Goal: Task Accomplishment & Management: Use online tool/utility

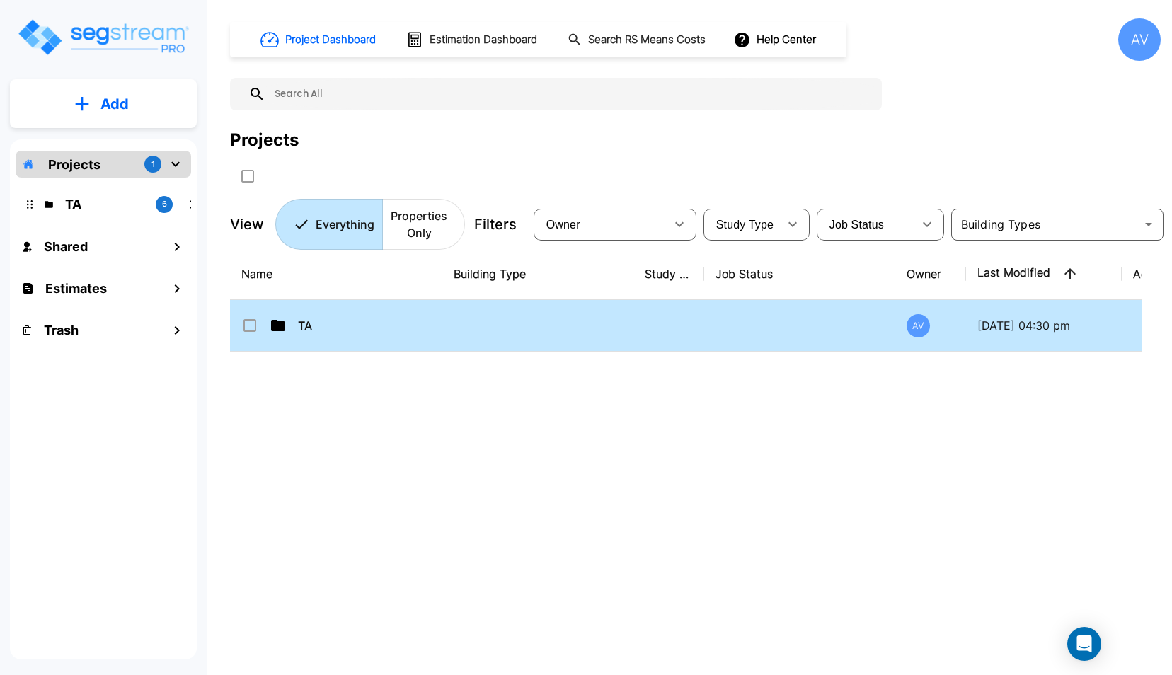
click at [296, 321] on div "TA" at bounding box center [347, 325] width 212 height 17
checkbox input "true"
click at [296, 321] on div "TA" at bounding box center [347, 325] width 212 height 17
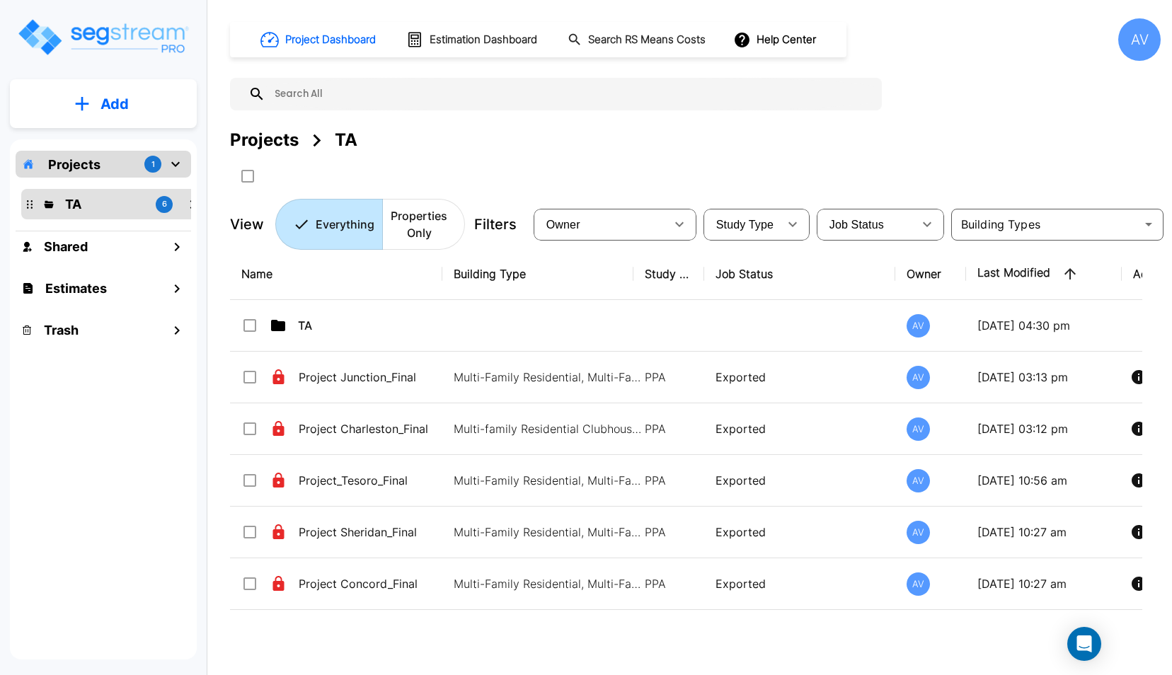
click at [296, 321] on div "TA" at bounding box center [347, 325] width 212 height 17
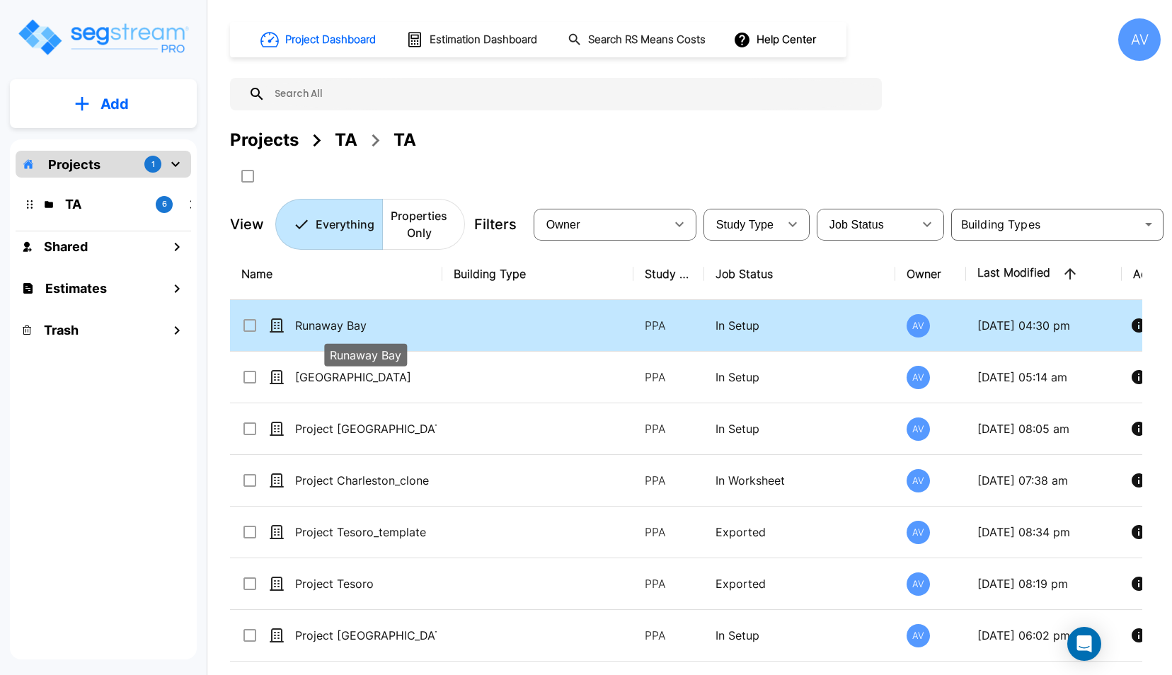
click at [325, 330] on p "Runaway Bay" at bounding box center [366, 325] width 142 height 17
checkbox input "true"
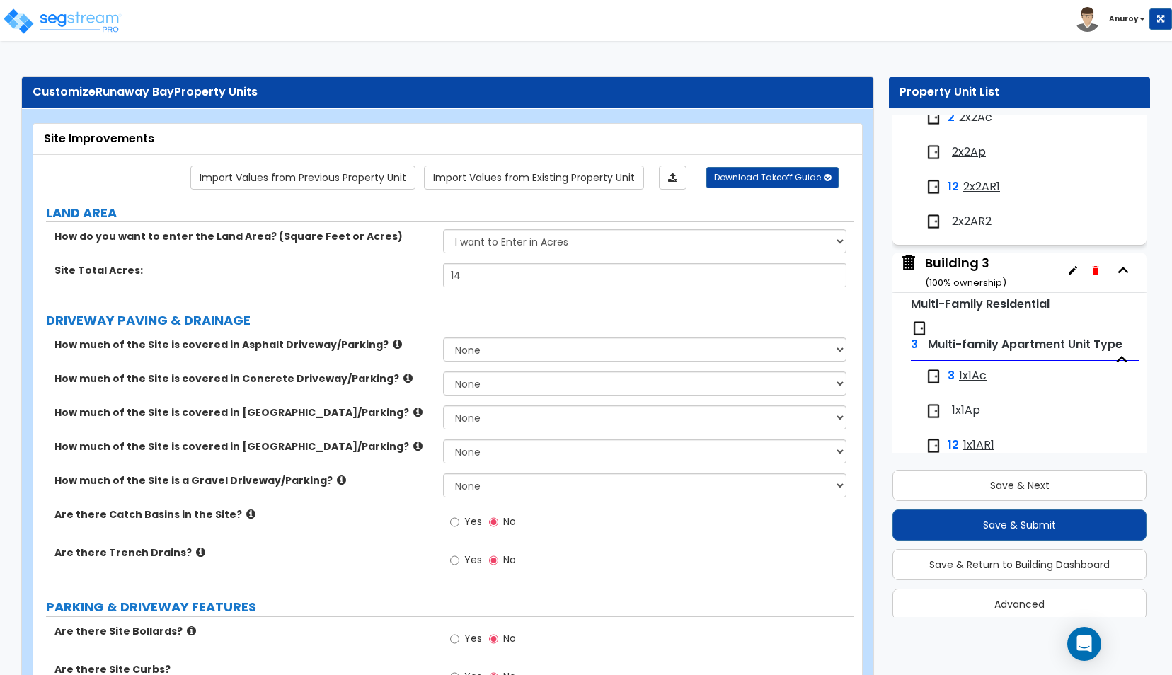
scroll to position [452, 0]
drag, startPoint x: 996, startPoint y: 374, endPoint x: 956, endPoint y: 373, distance: 40.4
click at [956, 373] on div "3 1x1Ac" at bounding box center [974, 376] width 98 height 17
copy span "1x1Ac"
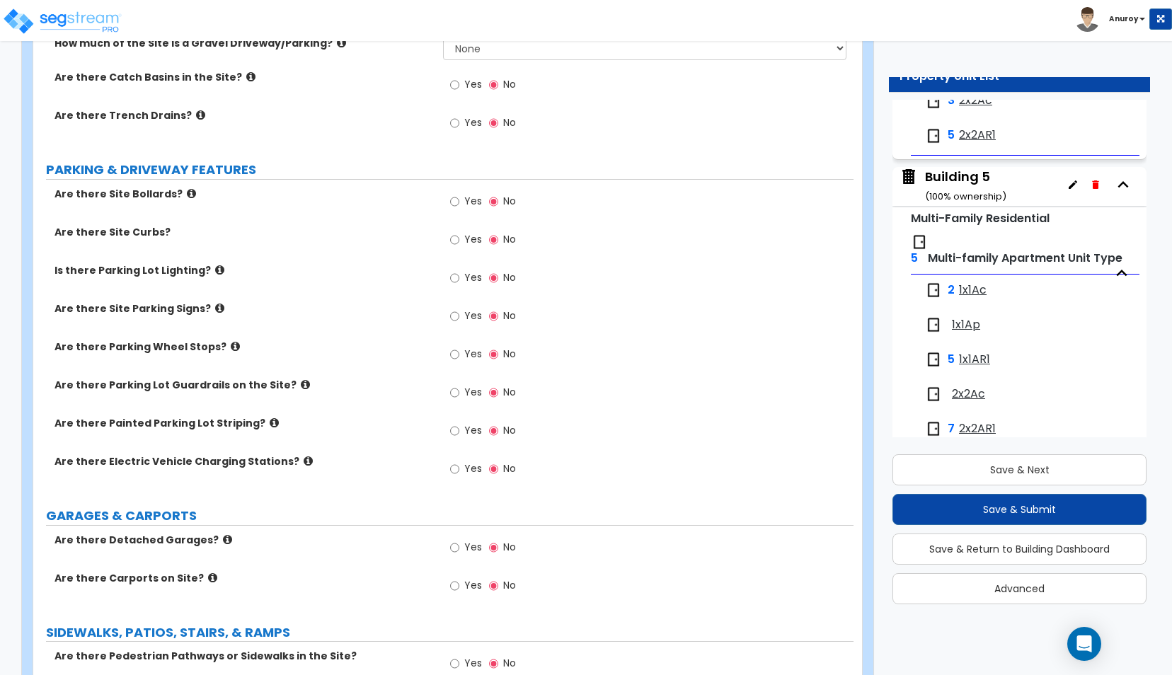
scroll to position [1037, 0]
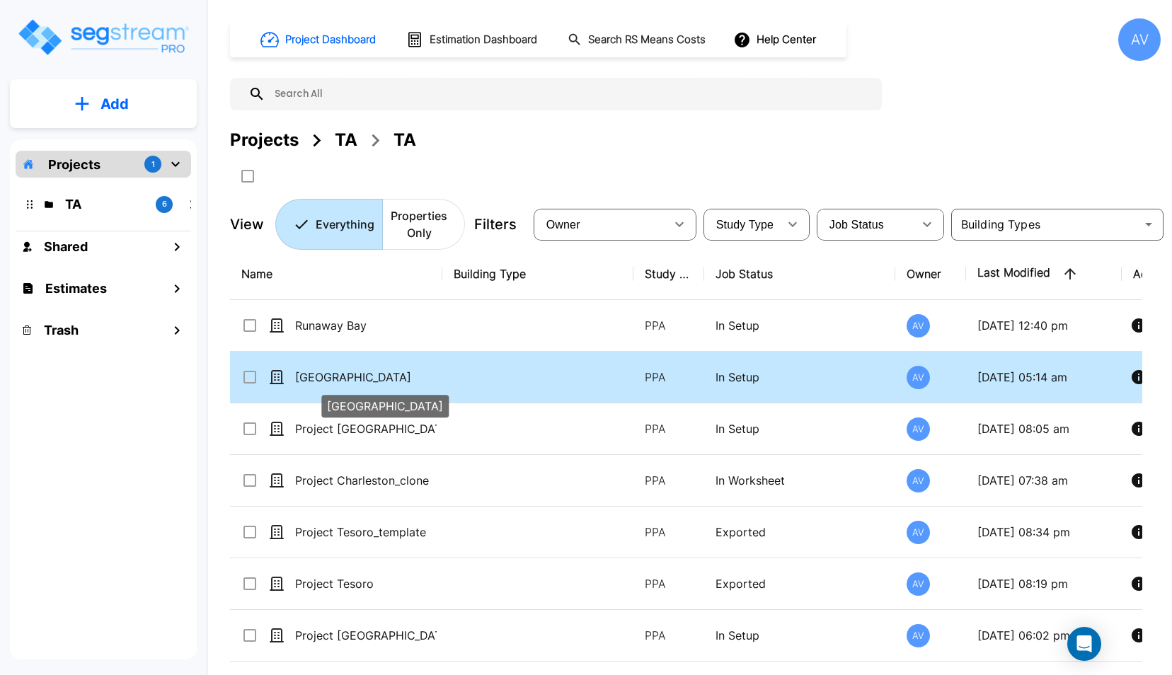
click at [331, 371] on p "Dominion Park" at bounding box center [366, 377] width 142 height 17
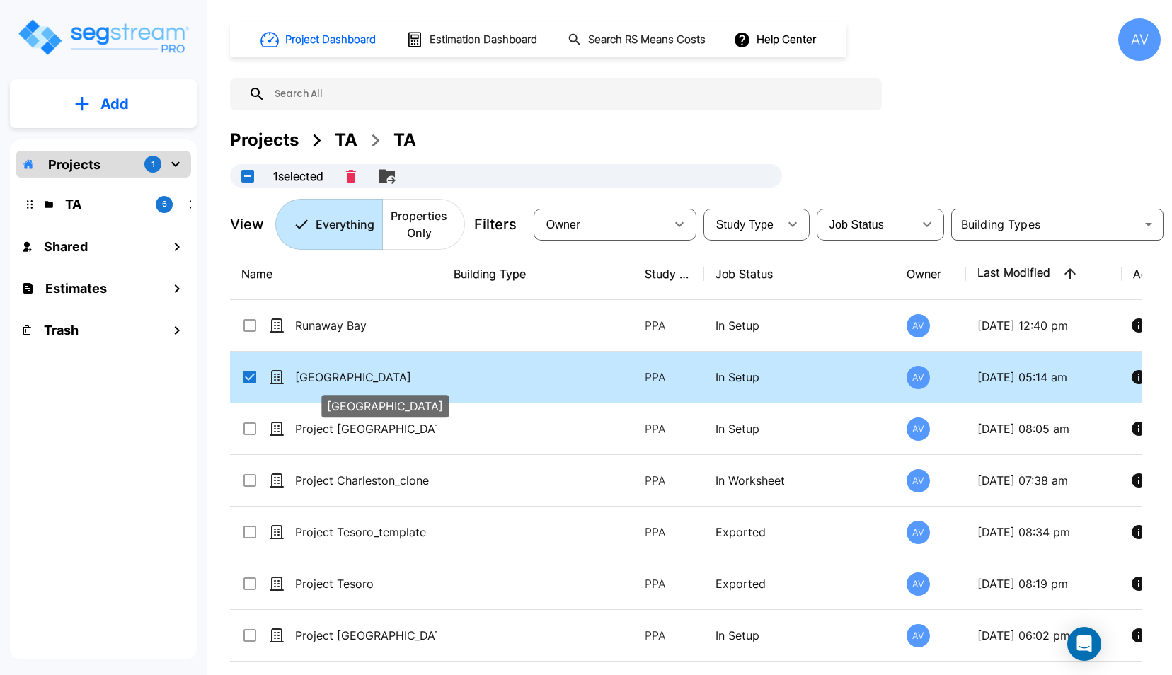
click at [331, 371] on p "Dominion Park" at bounding box center [366, 377] width 142 height 17
checkbox input "false"
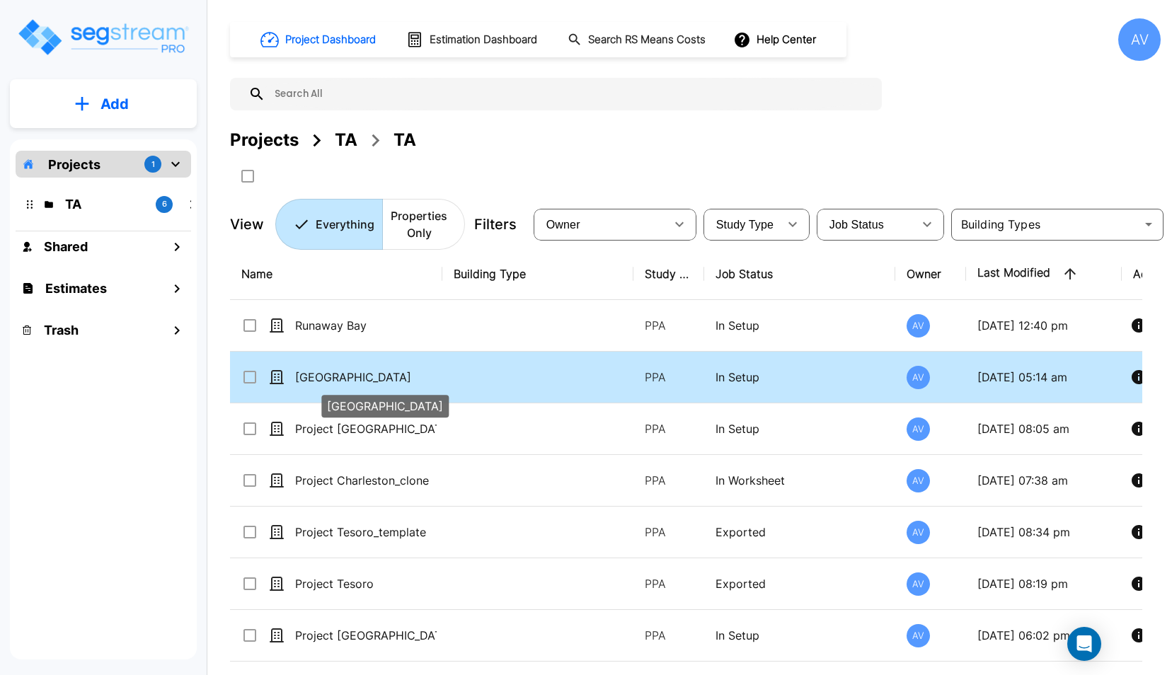
click at [331, 371] on p "Dominion Park" at bounding box center [366, 377] width 142 height 17
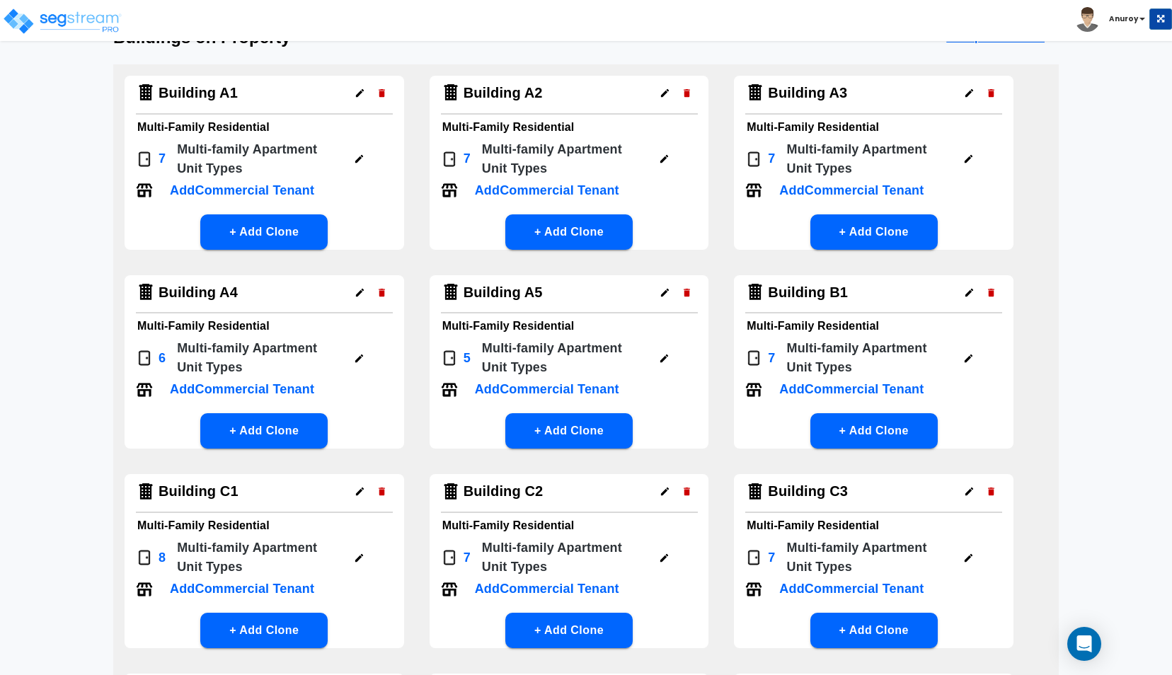
scroll to position [106, 0]
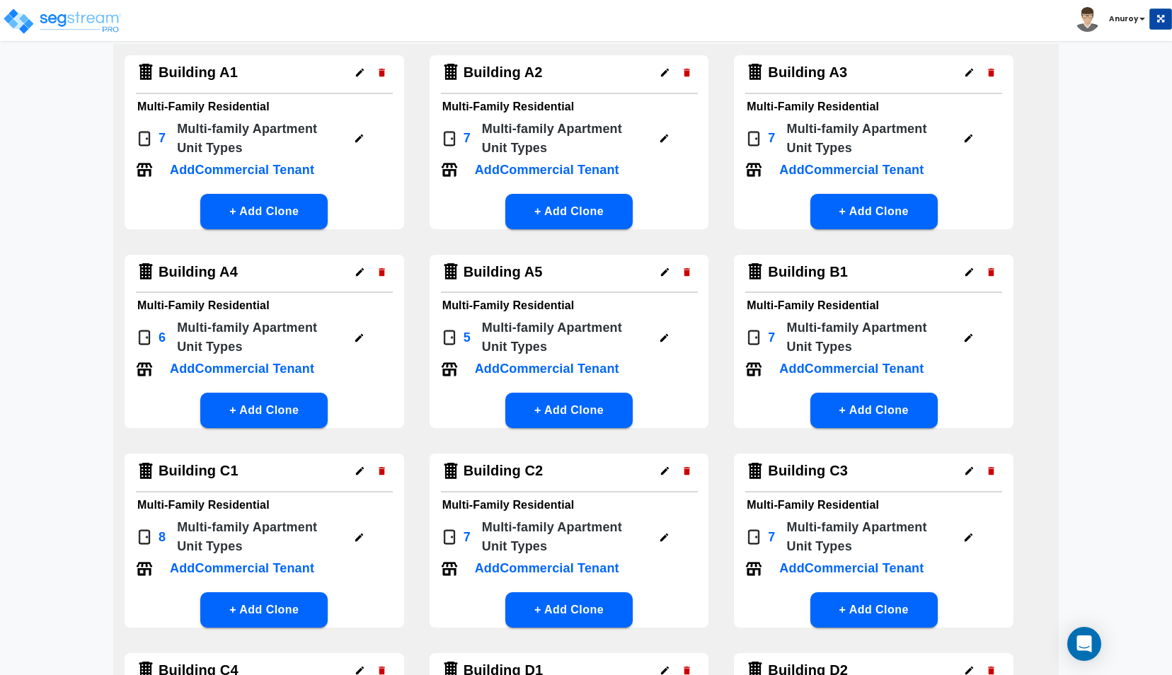
click at [669, 138] on icon "button" at bounding box center [664, 138] width 11 height 11
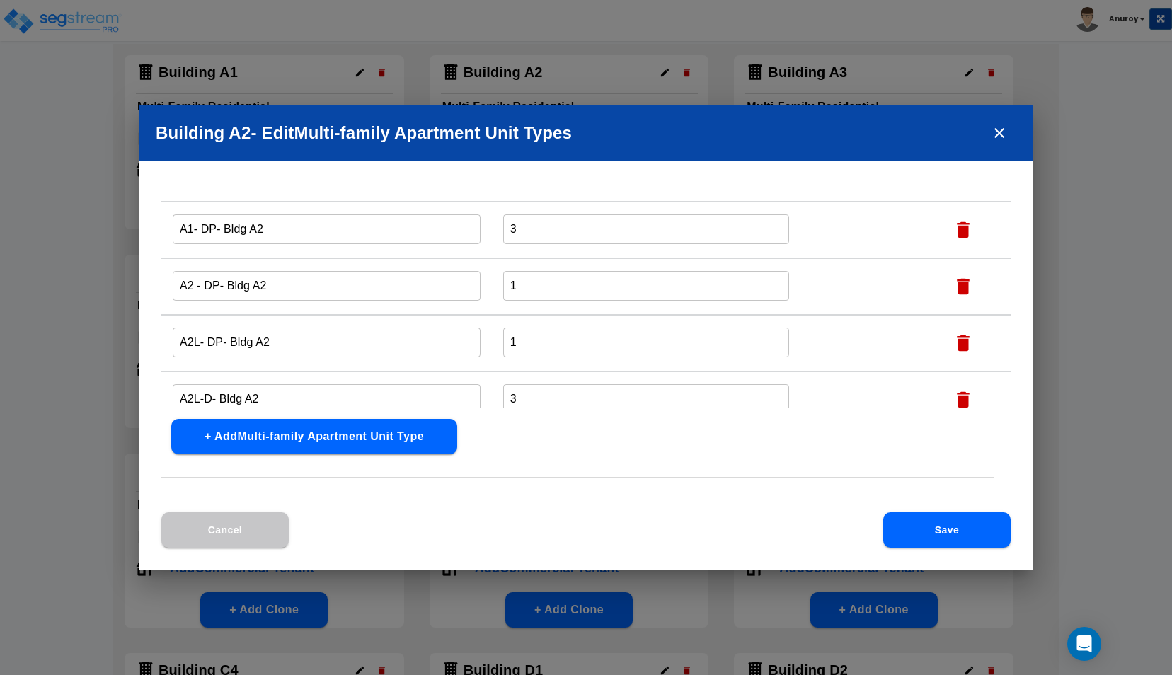
scroll to position [218, 0]
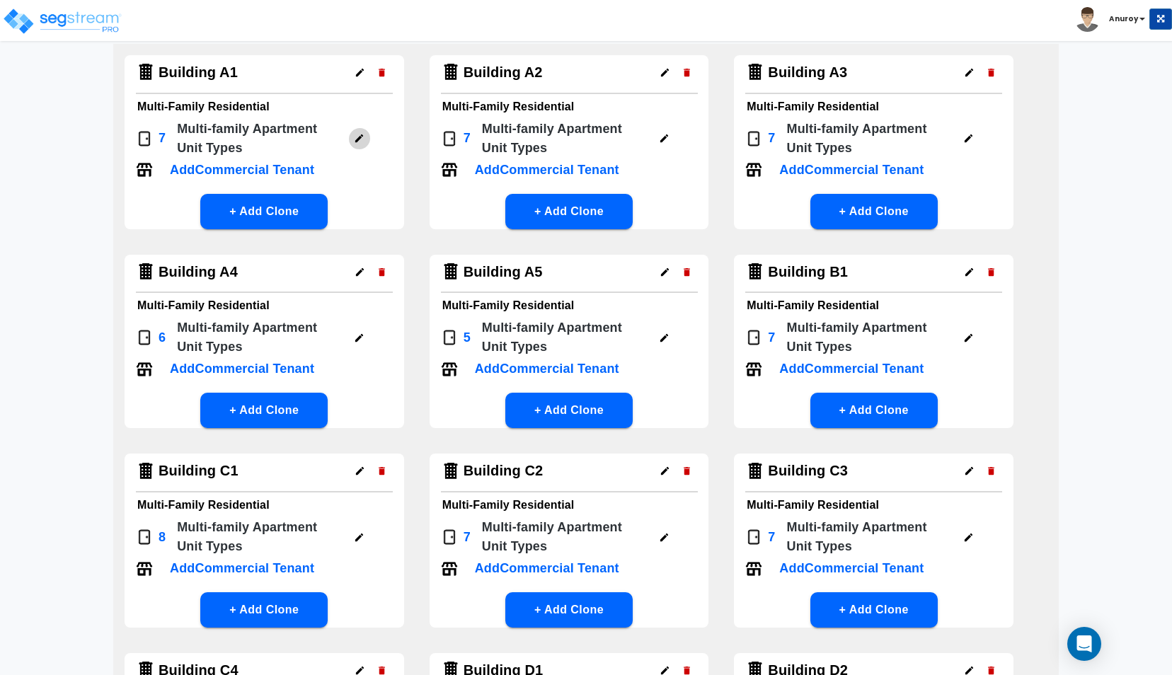
click at [359, 142] on icon "button" at bounding box center [359, 138] width 11 height 11
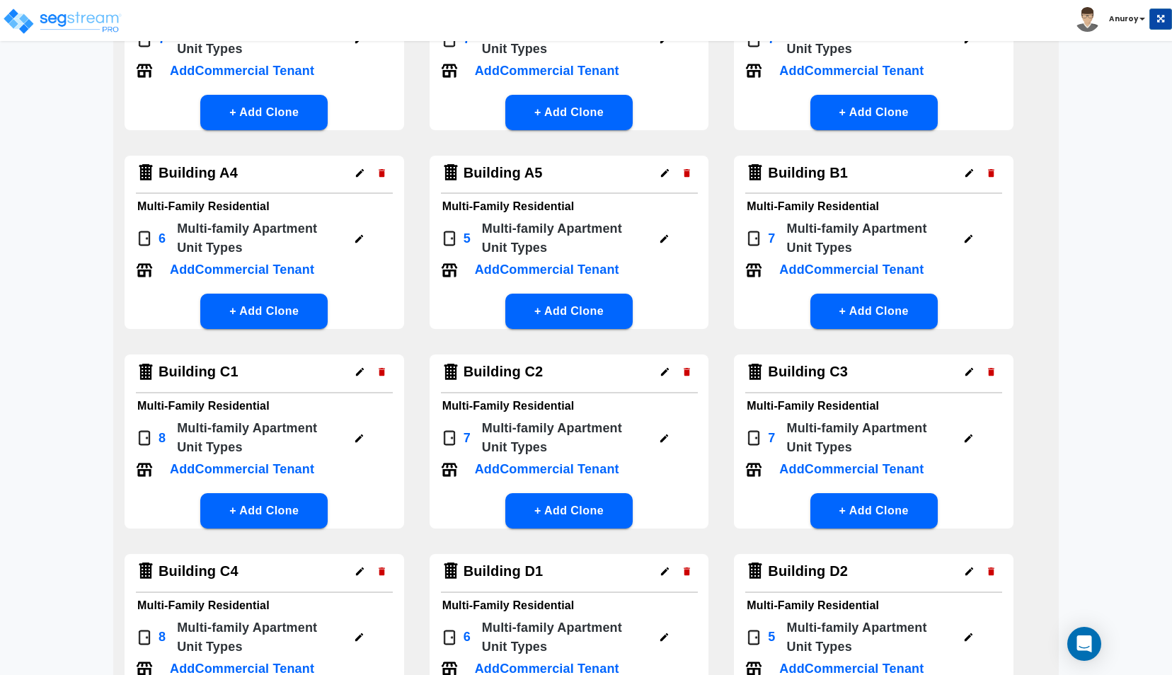
scroll to position [207, 0]
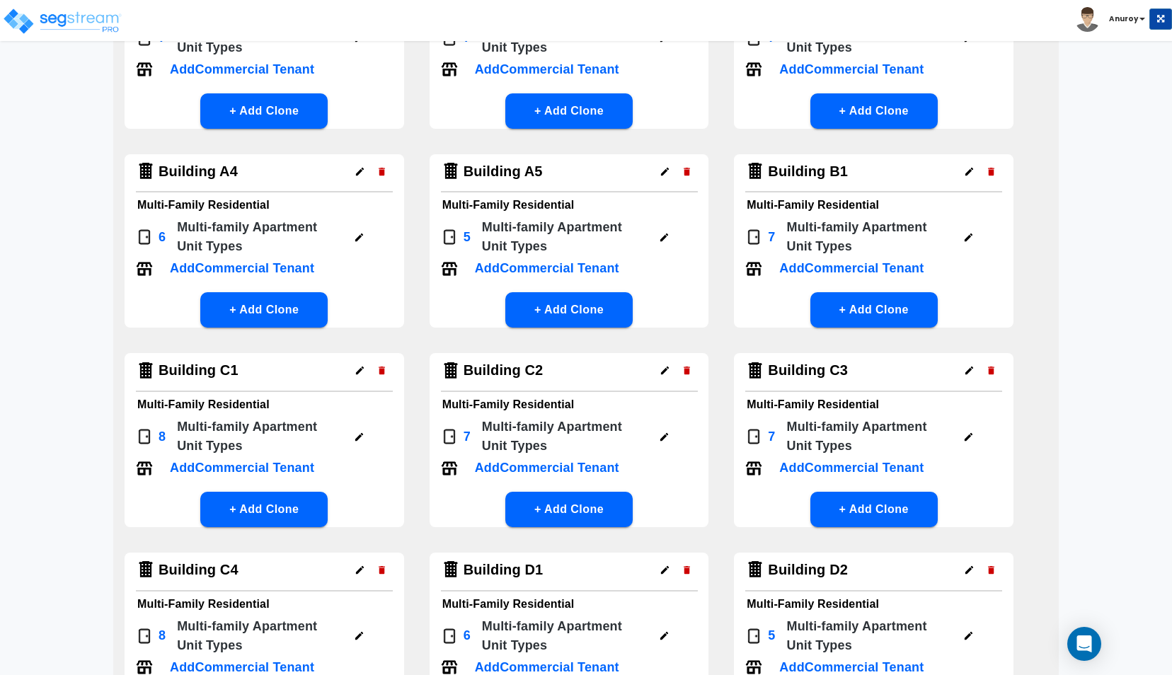
click at [355, 236] on icon "button" at bounding box center [359, 237] width 11 height 11
click at [358, 436] on icon "button" at bounding box center [359, 436] width 8 height 8
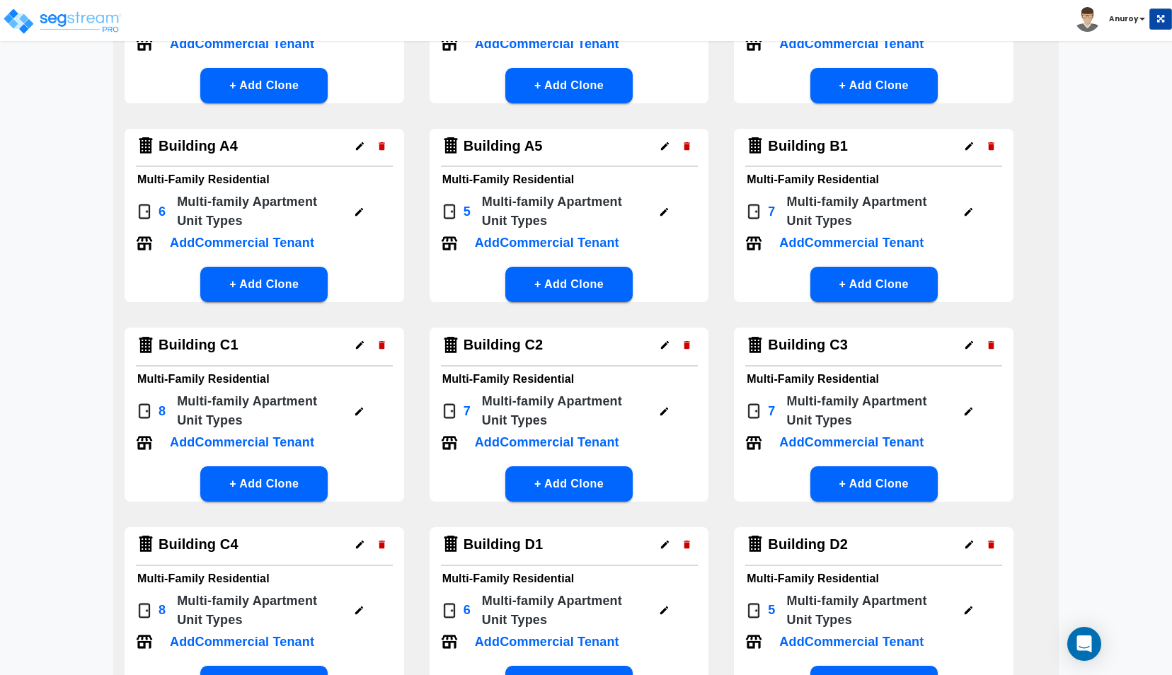
scroll to position [0, 0]
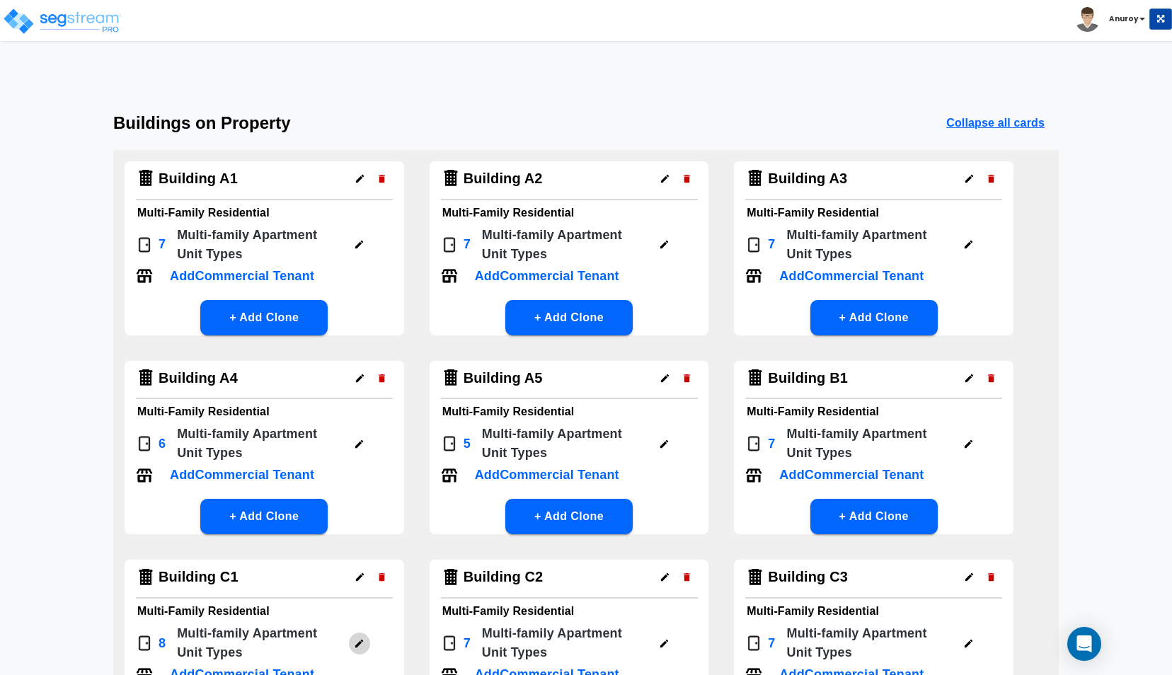
click at [660, 444] on icon "button" at bounding box center [664, 444] width 11 height 11
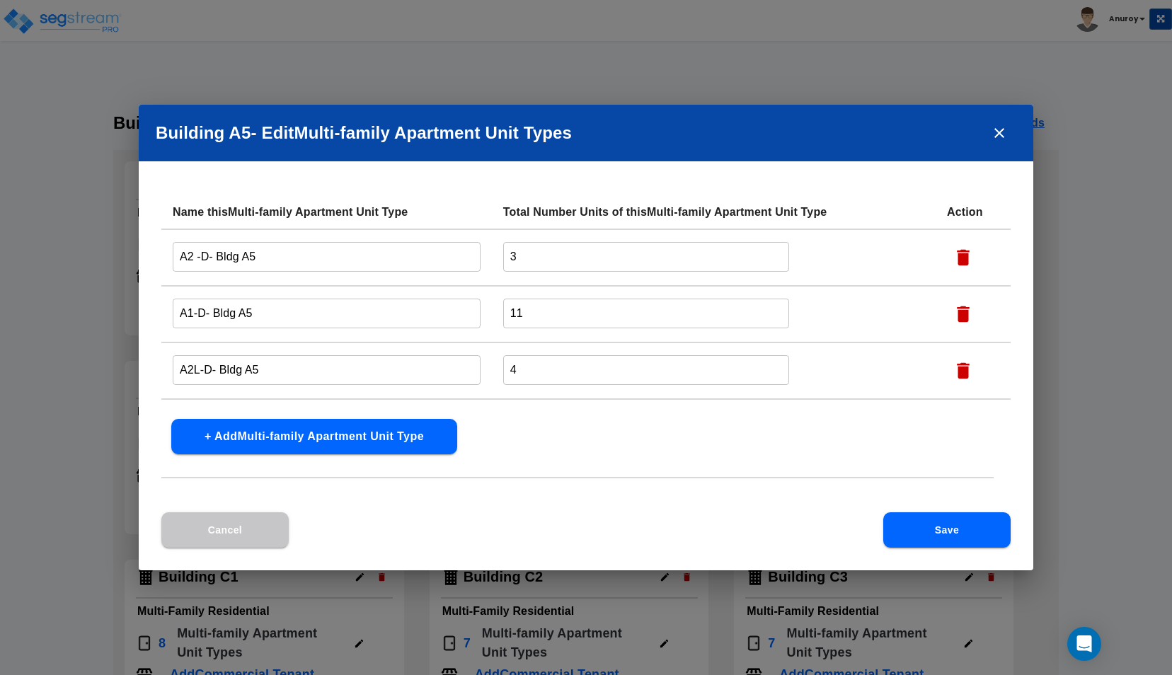
scroll to position [105, 0]
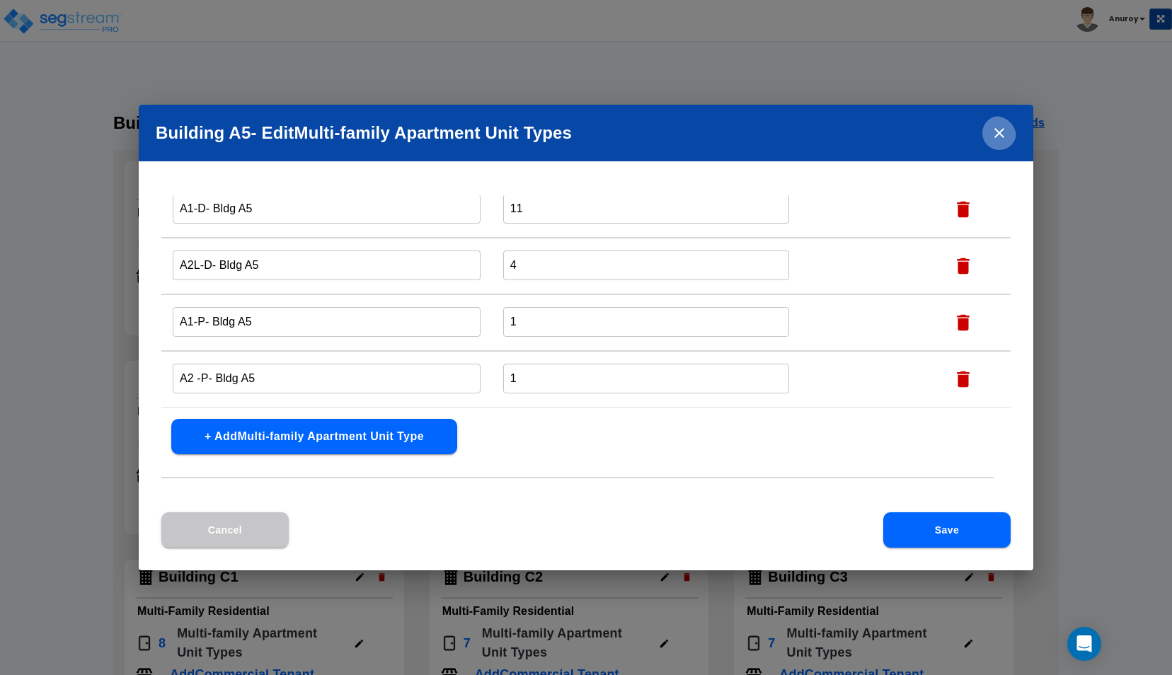
click at [989, 132] on button "close" at bounding box center [999, 133] width 34 height 34
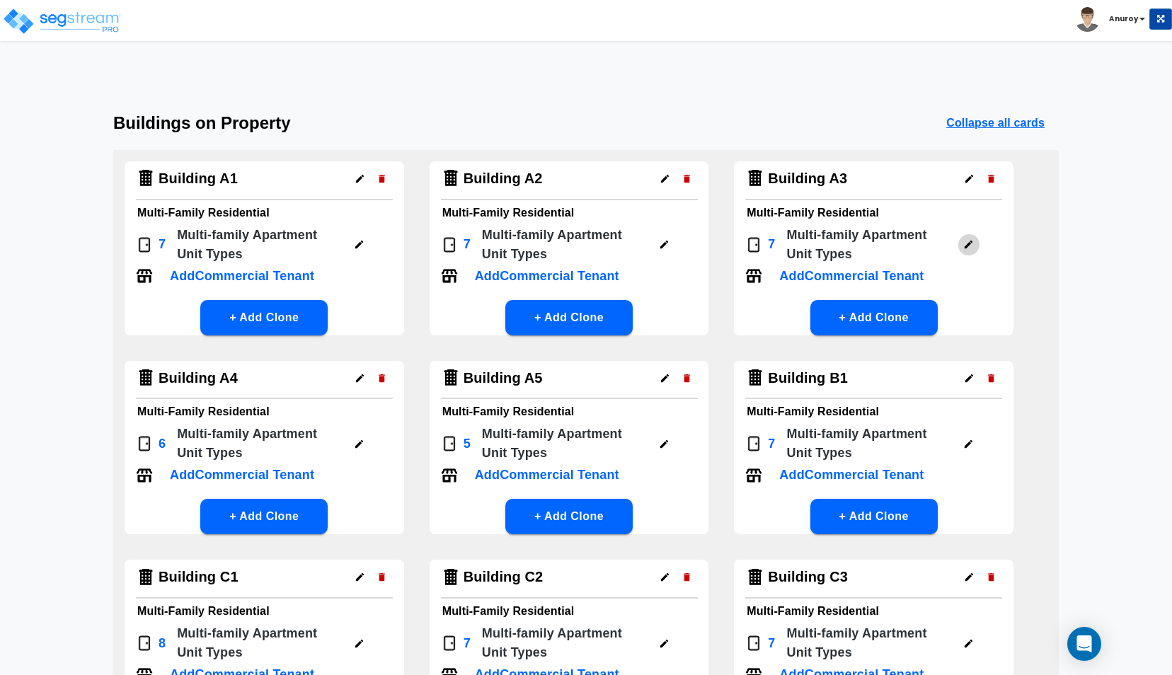
click at [959, 245] on button "button" at bounding box center [968, 245] width 22 height 22
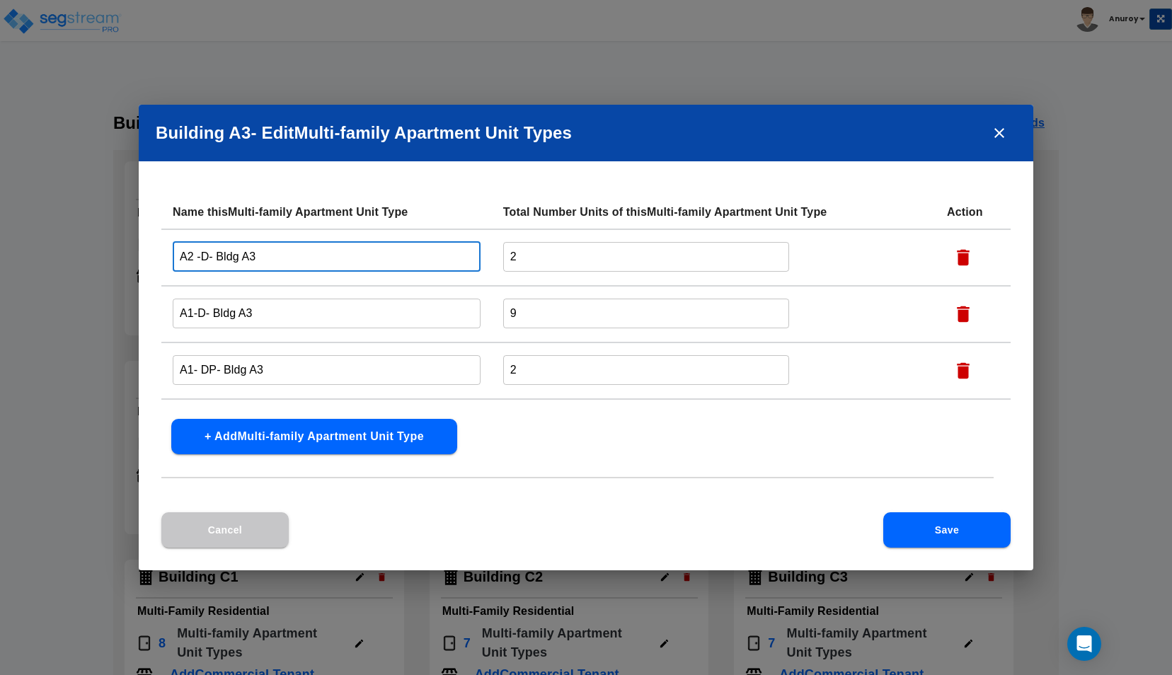
drag, startPoint x: 279, startPoint y: 258, endPoint x: 163, endPoint y: 250, distance: 117.0
click at [163, 250] on td "A2 -D- Bldg A3 ​" at bounding box center [326, 257] width 330 height 57
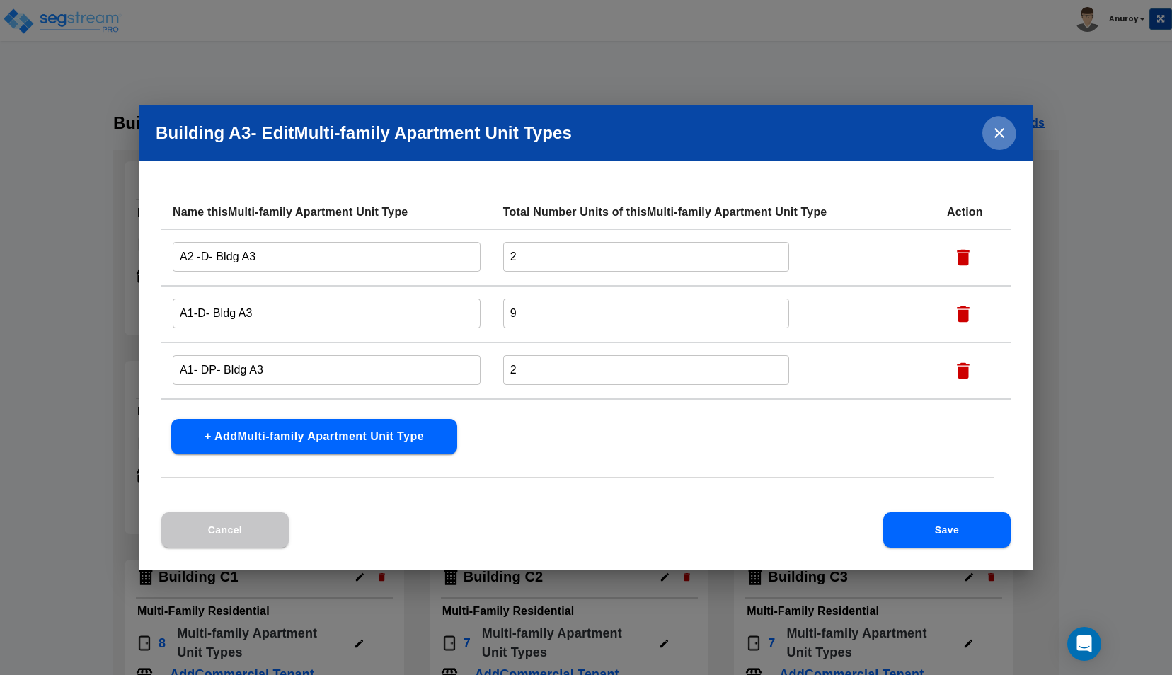
click at [987, 134] on button "close" at bounding box center [999, 133] width 34 height 34
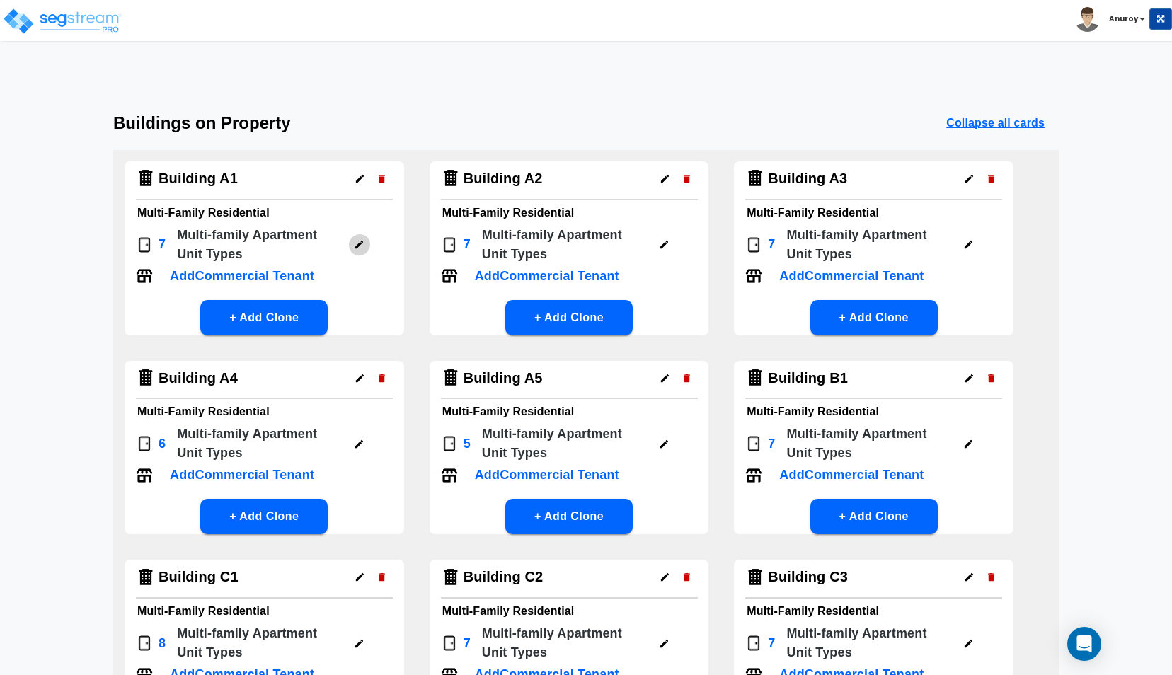
click at [362, 250] on button "button" at bounding box center [359, 245] width 22 height 22
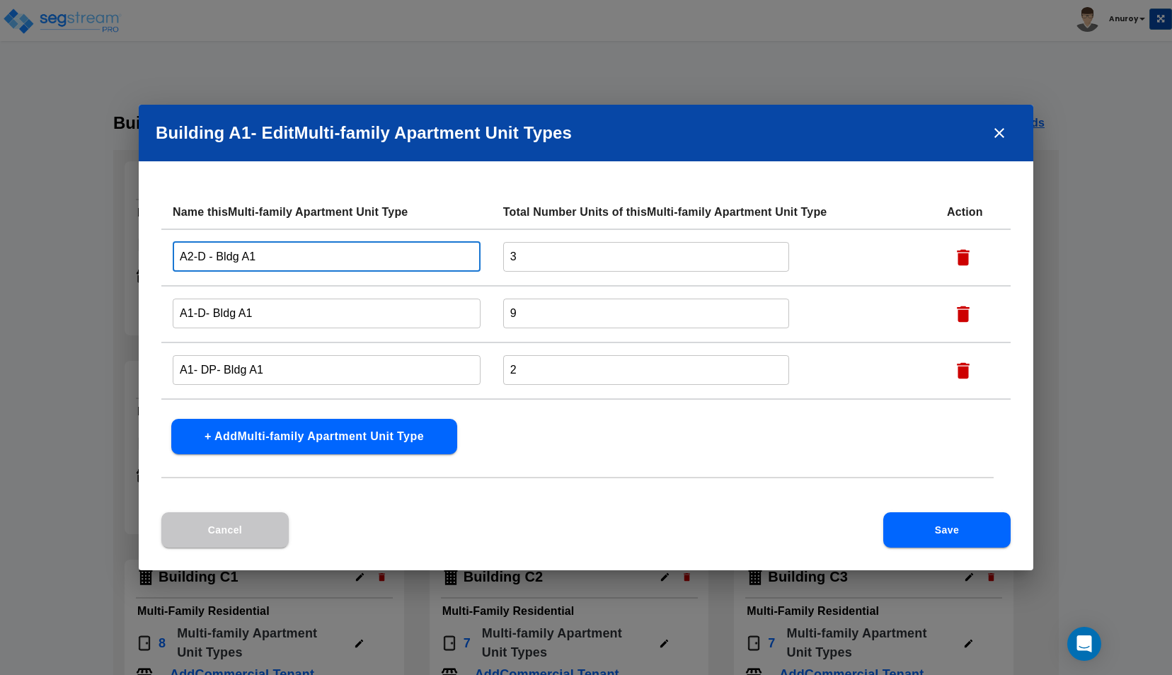
drag, startPoint x: 279, startPoint y: 262, endPoint x: 173, endPoint y: 259, distance: 106.2
click at [173, 259] on input "A2-D - Bldg A1" at bounding box center [327, 256] width 308 height 30
click at [204, 258] on input "A2-D - Bldg A1" at bounding box center [327, 256] width 308 height 30
drag, startPoint x: 204, startPoint y: 258, endPoint x: 180, endPoint y: 260, distance: 24.2
click at [180, 260] on input "A2-D - Bldg A1" at bounding box center [327, 256] width 308 height 30
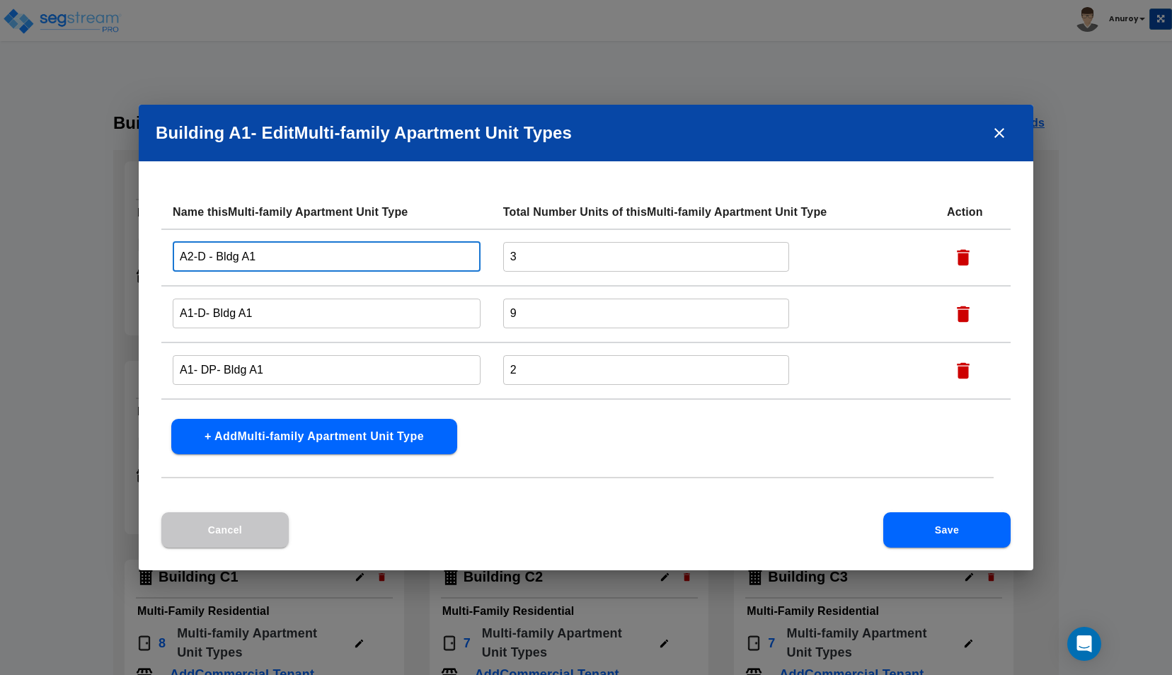
click at [993, 132] on icon "close" at bounding box center [999, 133] width 17 height 17
